Goal: Task Accomplishment & Management: Manage account settings

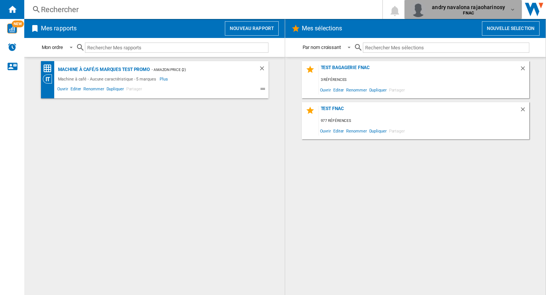
click at [476, 8] on span "andry navalona rajaoharinosy" at bounding box center [468, 7] width 73 height 8
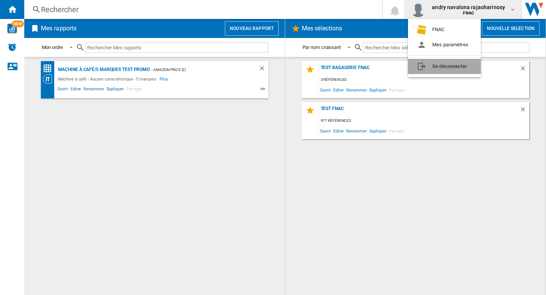
click at [441, 66] on button "Se déconnecter" at bounding box center [444, 66] width 73 height 15
